Goal: Task Accomplishment & Management: Manage account settings

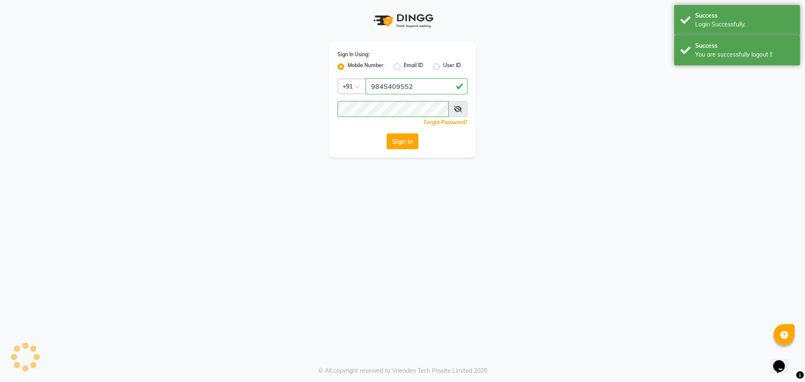
select select "100"
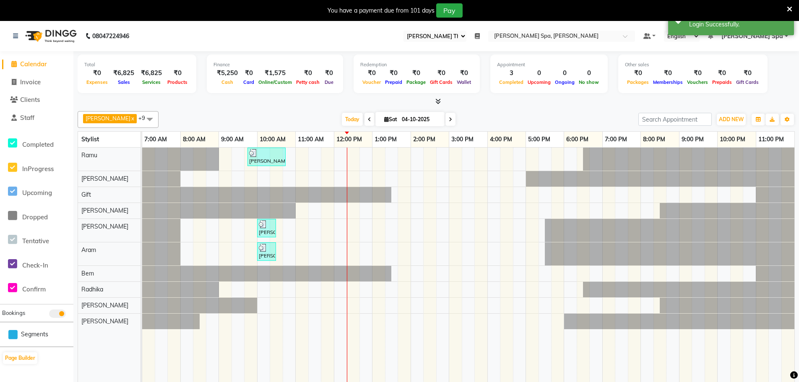
click at [480, 38] on icon at bounding box center [477, 36] width 5 height 6
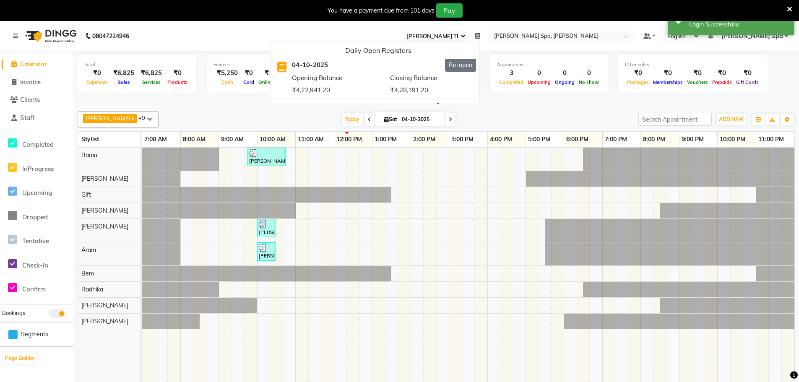
click at [476, 66] on button "Re-open" at bounding box center [460, 65] width 31 height 13
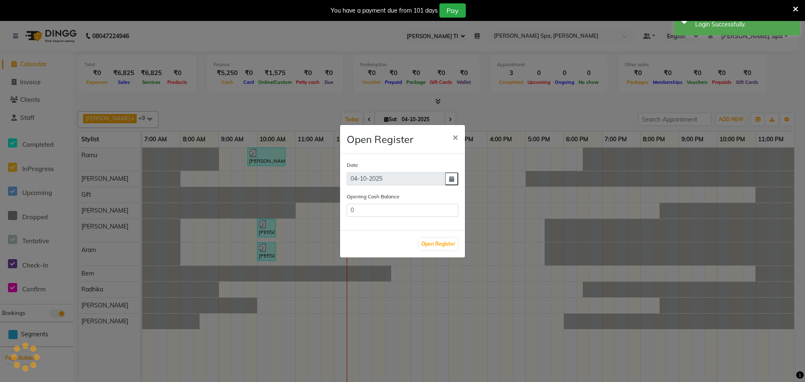
type input "428191.2"
click at [436, 245] on button "Open Register" at bounding box center [438, 244] width 38 height 12
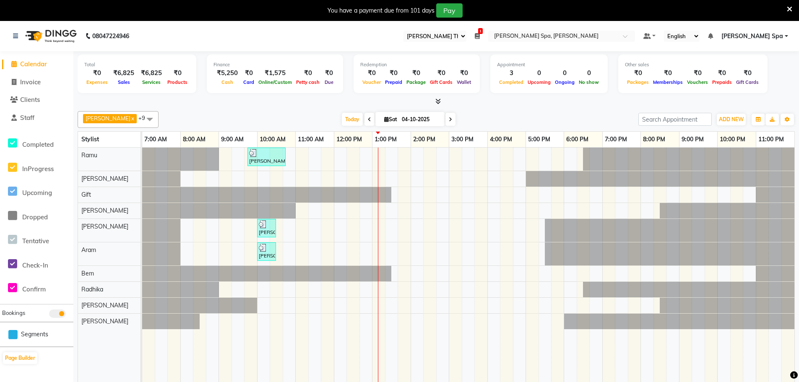
click at [764, 37] on span "[PERSON_NAME] Spa" at bounding box center [752, 36] width 62 height 9
click at [754, 79] on link "Sign out" at bounding box center [745, 78] width 77 height 13
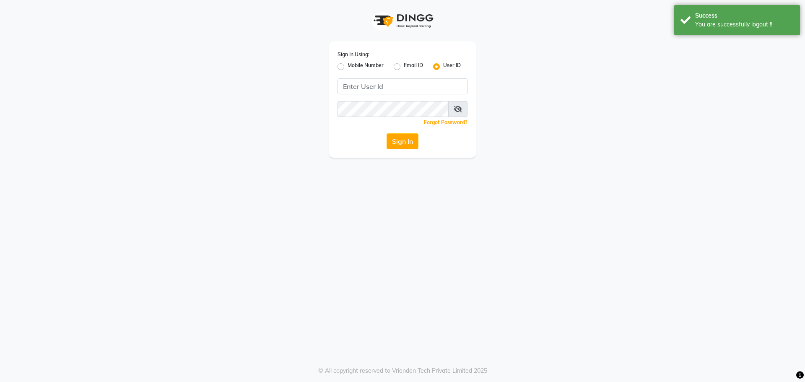
click at [348, 66] on label "Mobile Number" at bounding box center [366, 67] width 36 height 10
click at [348, 66] on input "Mobile Number" at bounding box center [350, 64] width 5 height 5
radio input "true"
radio input "false"
click at [378, 87] on input "Username" at bounding box center [417, 86] width 102 height 16
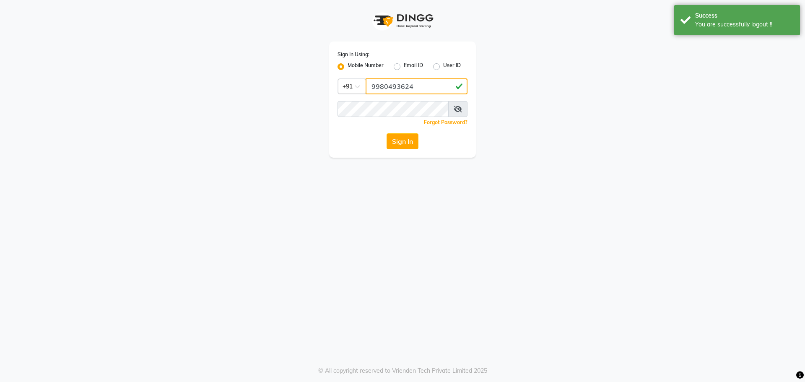
type input "9980493624"
click at [394, 140] on button "Sign In" at bounding box center [403, 141] width 32 height 16
